Goal: Task Accomplishment & Management: Manage account settings

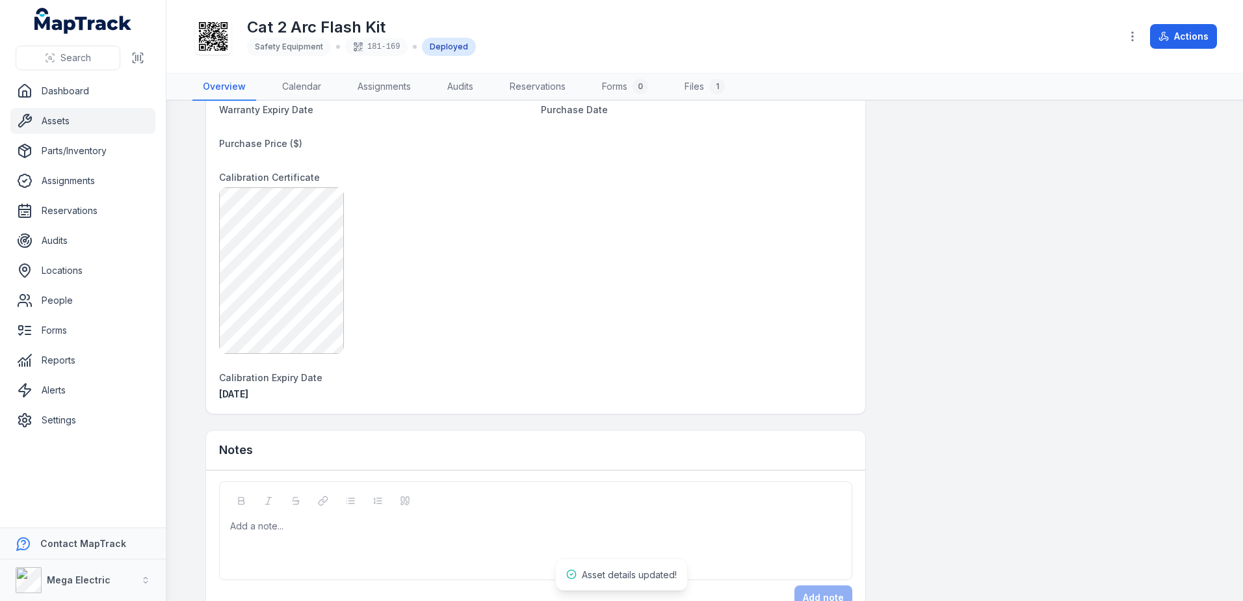
click at [380, 535] on div "Add a note..." at bounding box center [535, 545] width 611 height 52
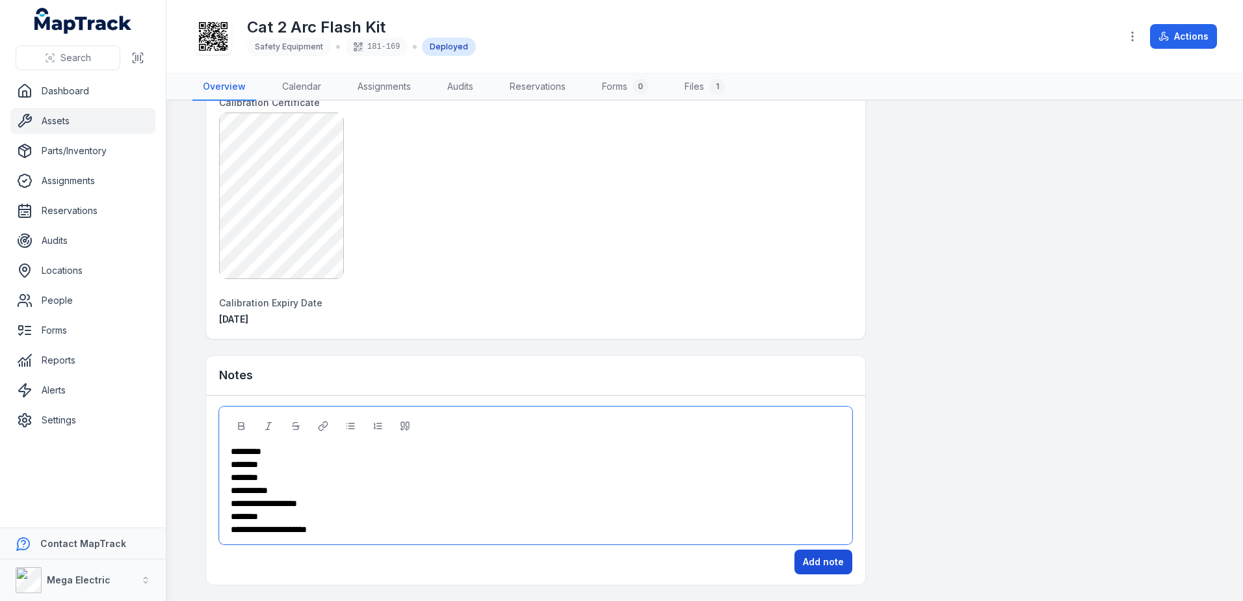
click at [824, 564] on button "Add note" at bounding box center [823, 561] width 58 height 25
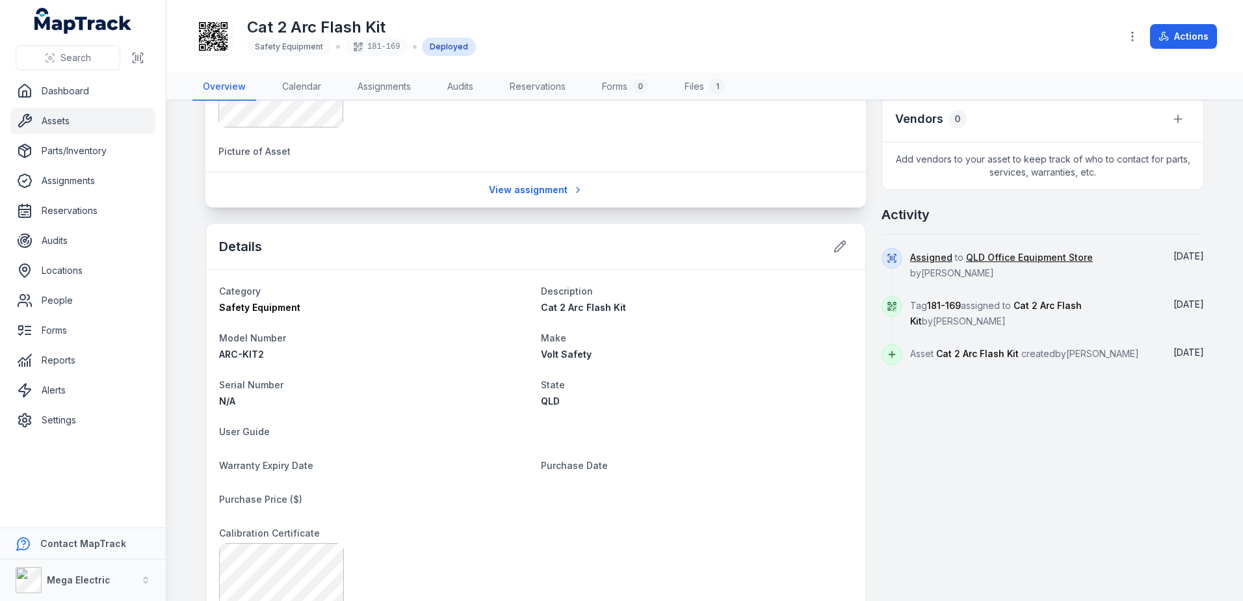
scroll to position [464, 0]
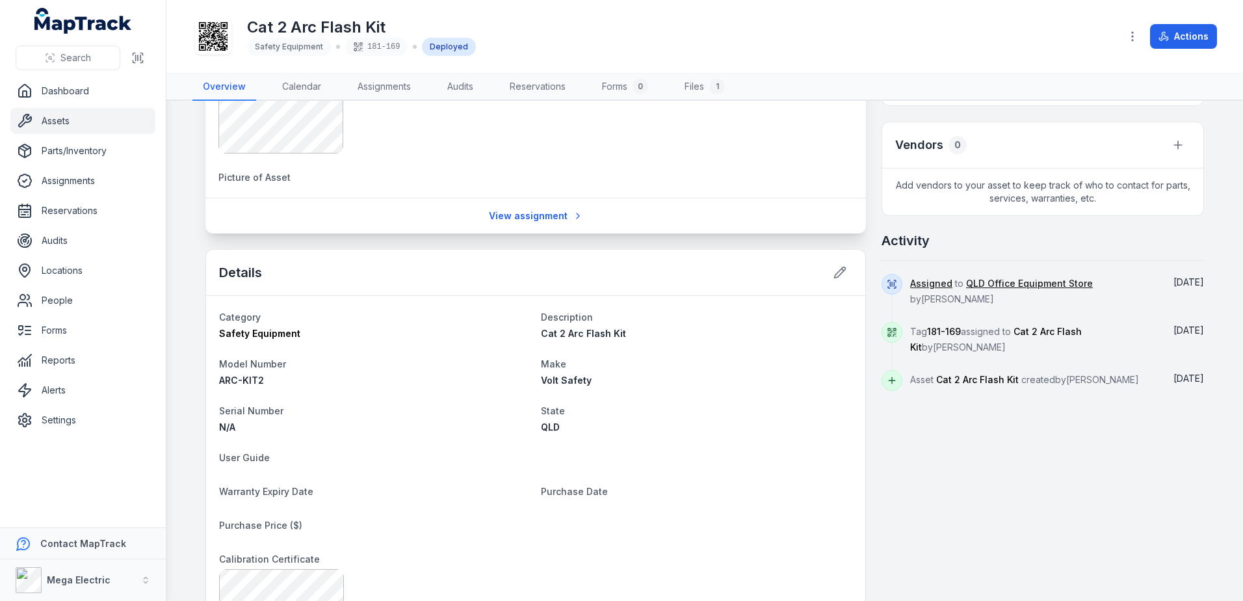
click at [68, 117] on link "Assets" at bounding box center [82, 121] width 145 height 26
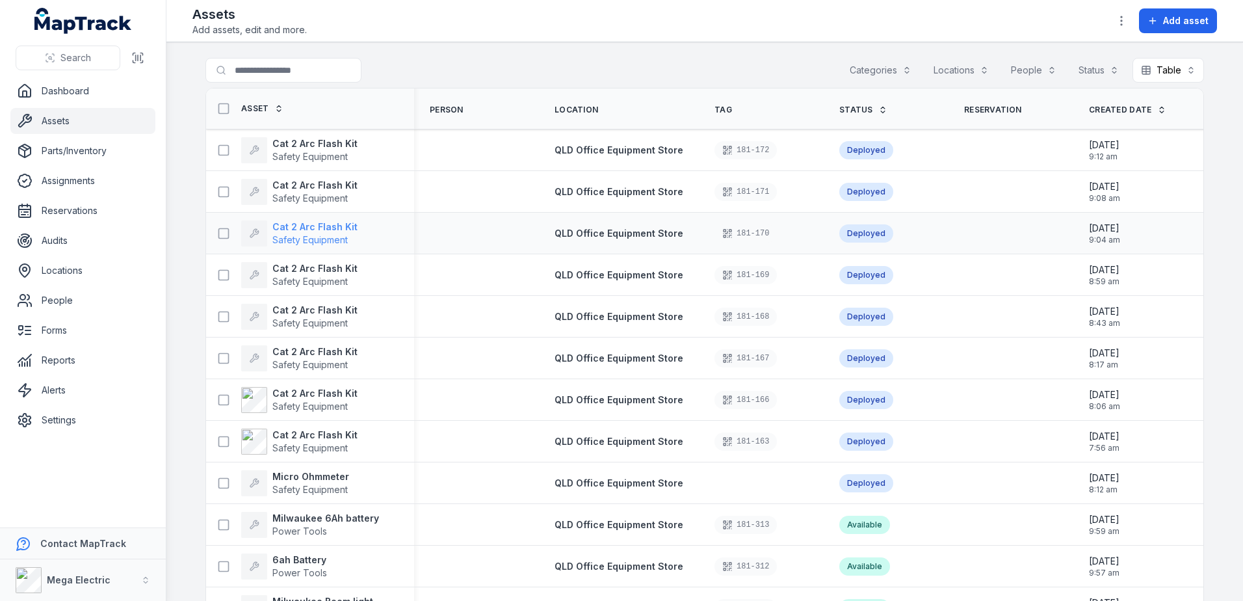
click at [313, 229] on strong "Cat 2 Arc Flash Kit" at bounding box center [314, 226] width 85 height 13
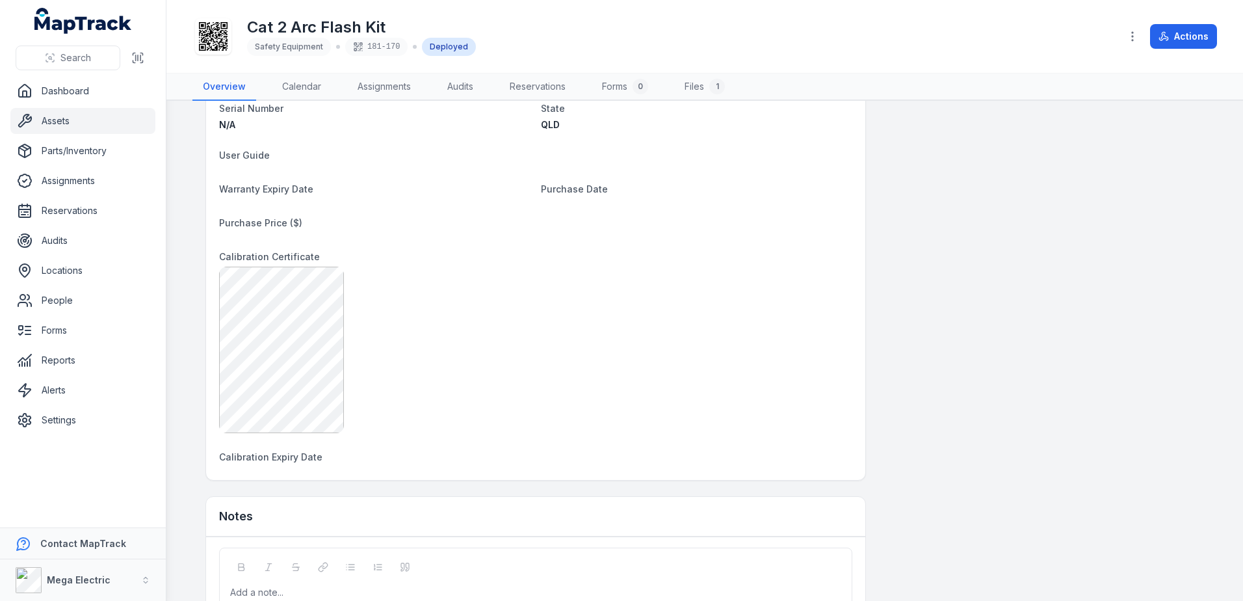
scroll to position [868, 0]
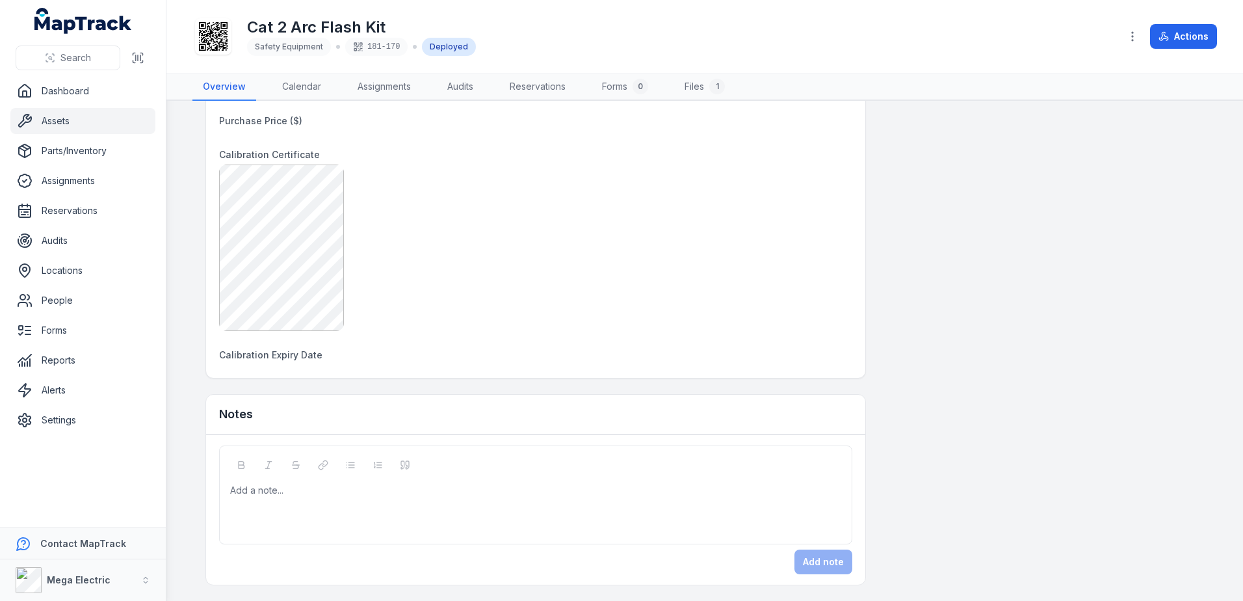
click at [410, 497] on div "Add a note..." at bounding box center [535, 510] width 611 height 52
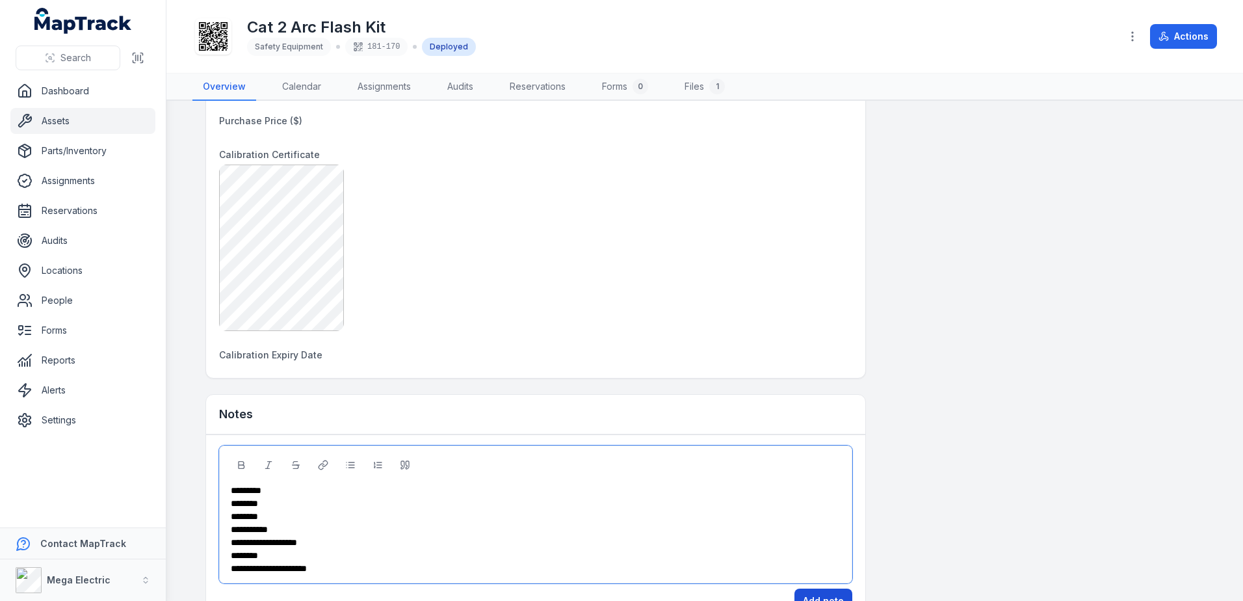
click at [825, 594] on button "Add note" at bounding box center [823, 600] width 58 height 25
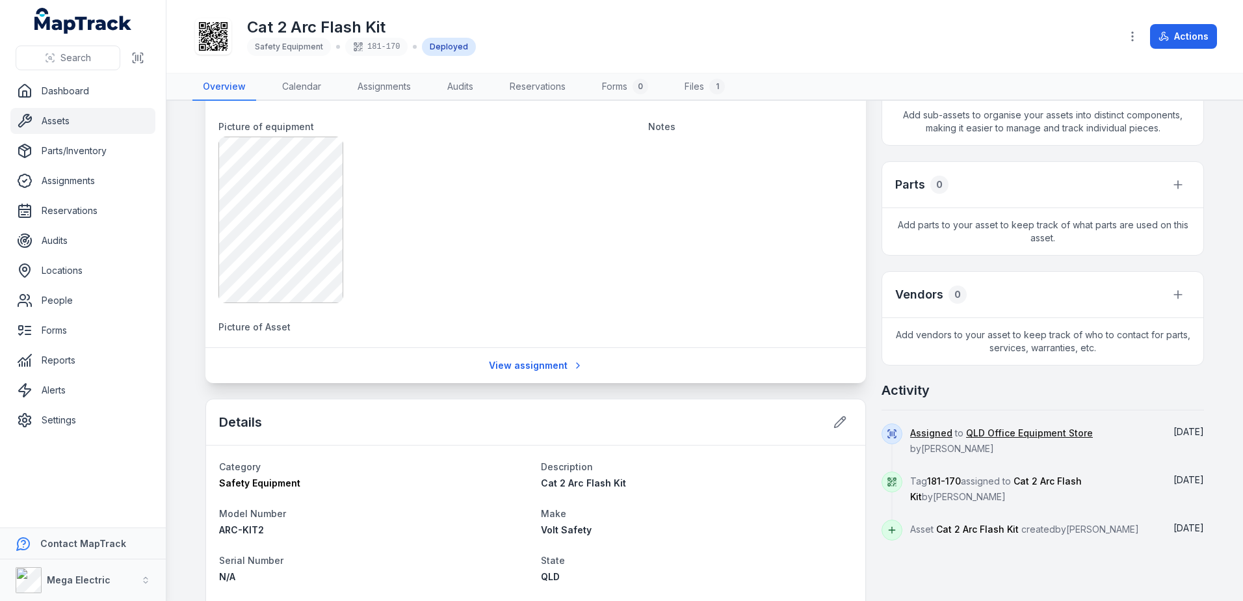
scroll to position [413, 0]
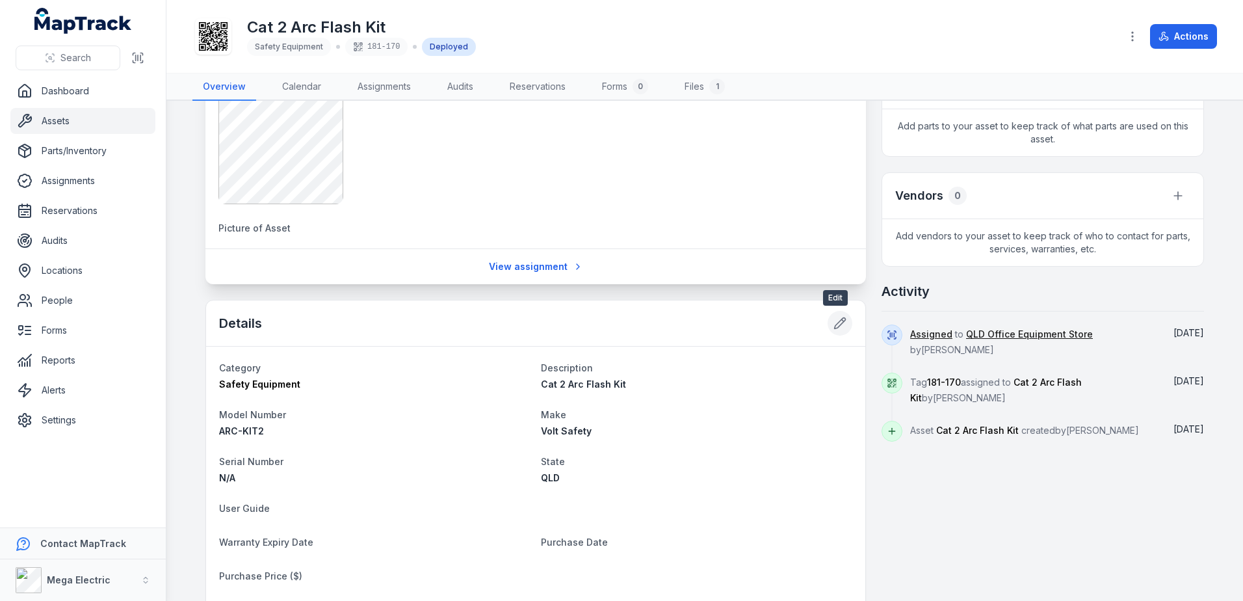
click at [833, 324] on icon at bounding box center [839, 323] width 13 height 13
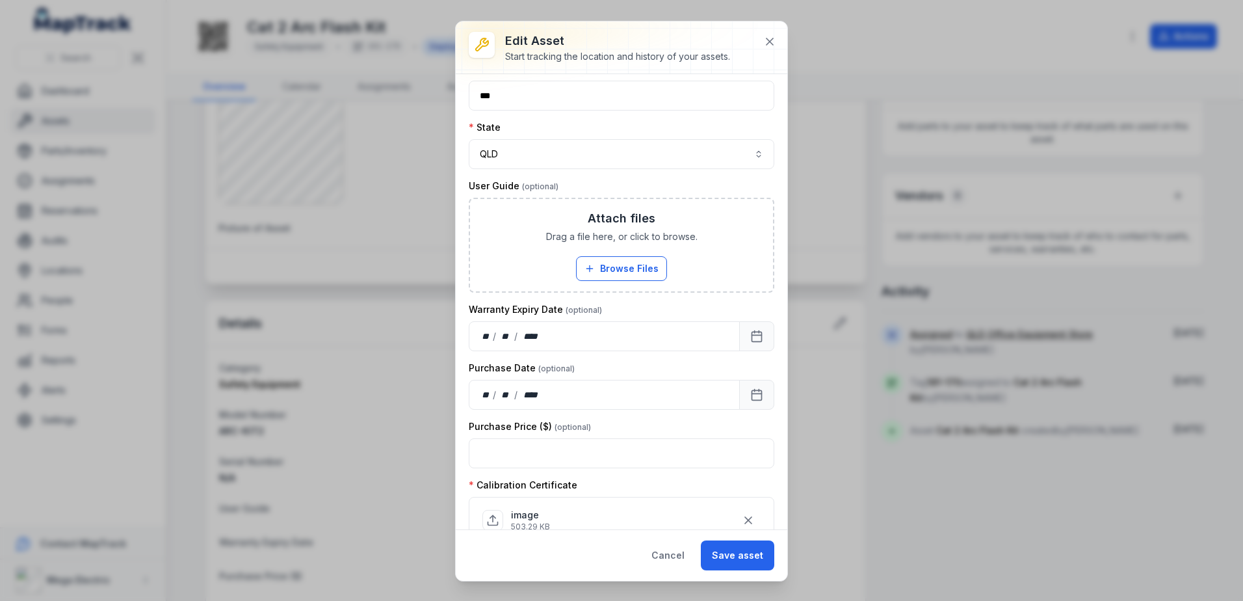
scroll to position [384, 0]
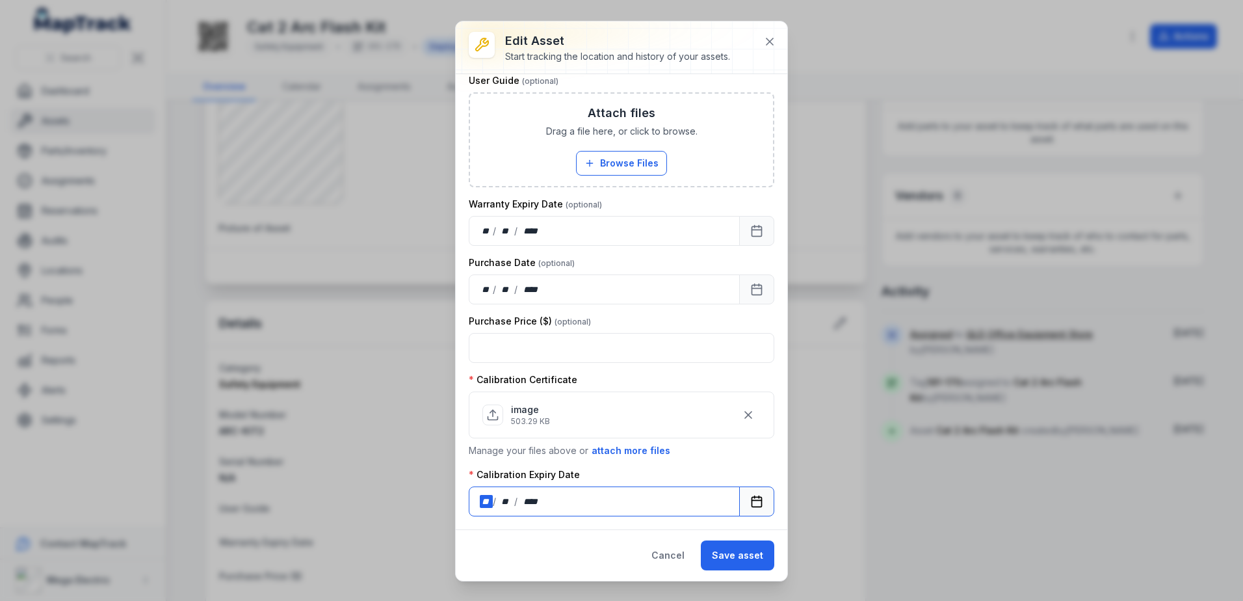
click at [479, 501] on div "** / ** / ****" at bounding box center [604, 501] width 271 height 30
click at [723, 560] on button "Save asset" at bounding box center [737, 555] width 73 height 30
